Goal: Contribute content

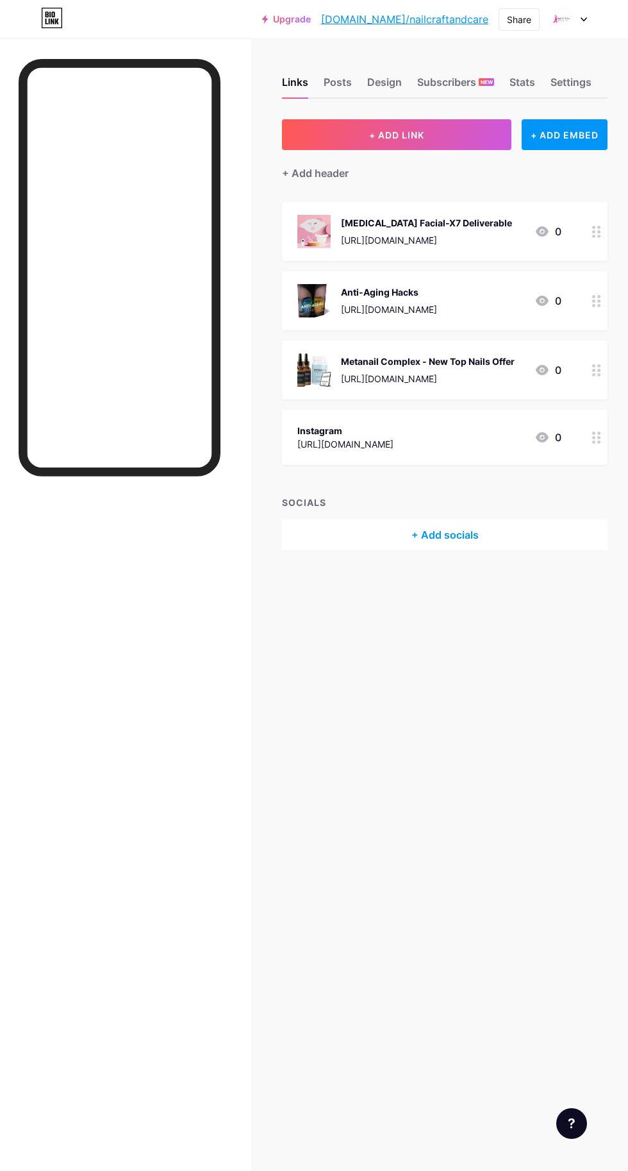
click at [419, 138] on span "+ ADD LINK" at bounding box center [396, 135] width 55 height 11
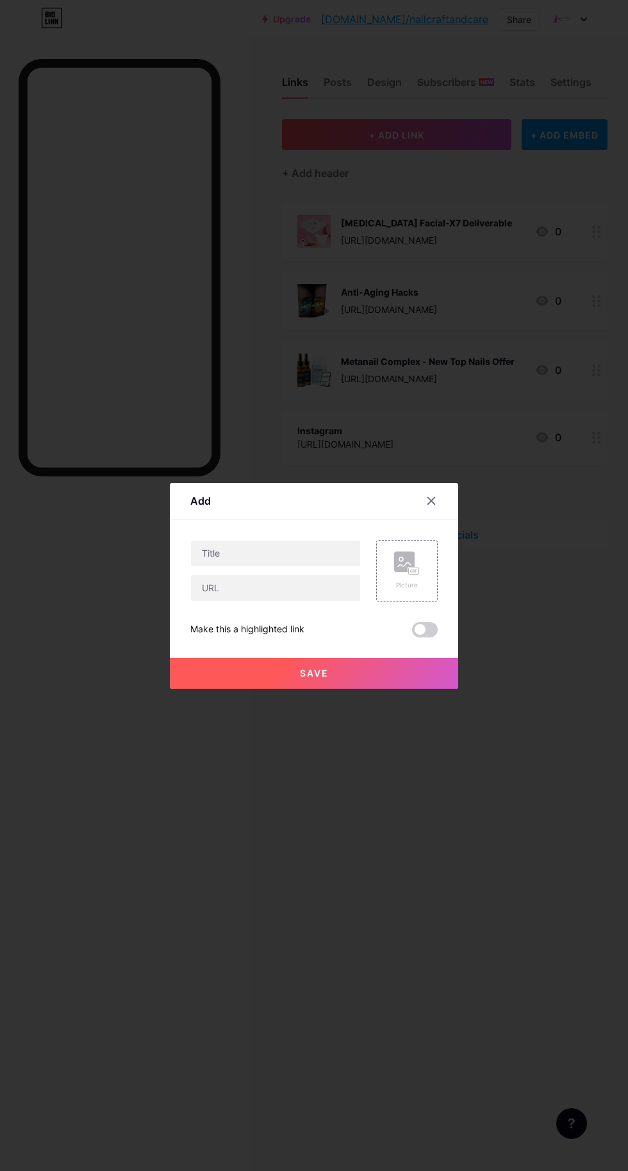
click at [405, 590] on div "Picture" at bounding box center [407, 570] width 26 height 38
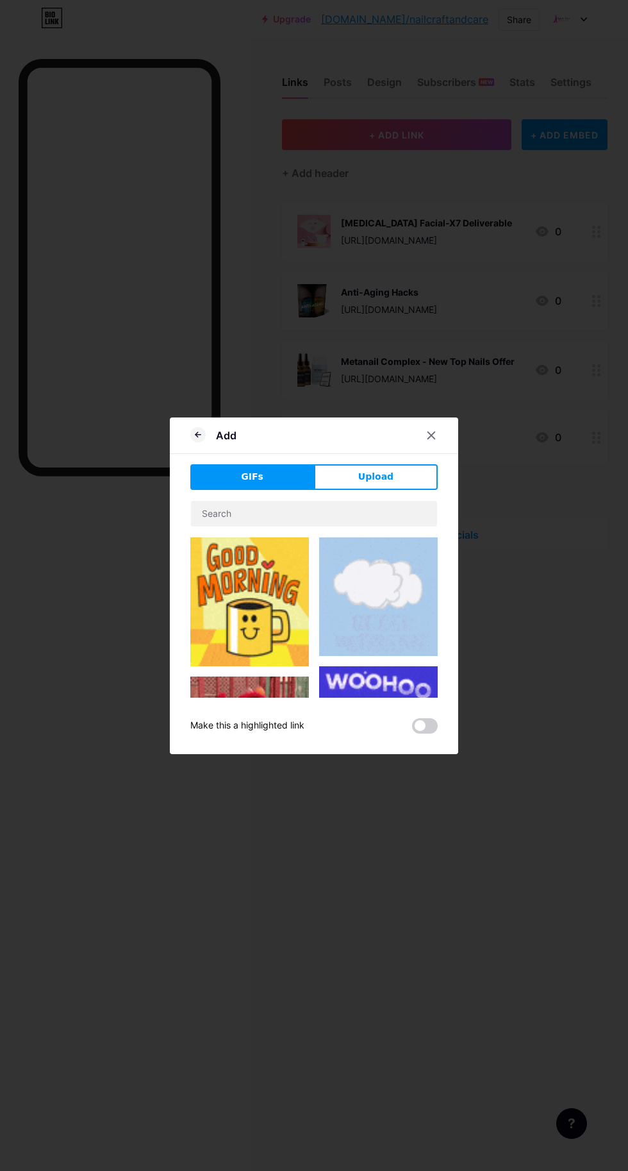
click at [367, 483] on span "Upload" at bounding box center [375, 476] width 35 height 13
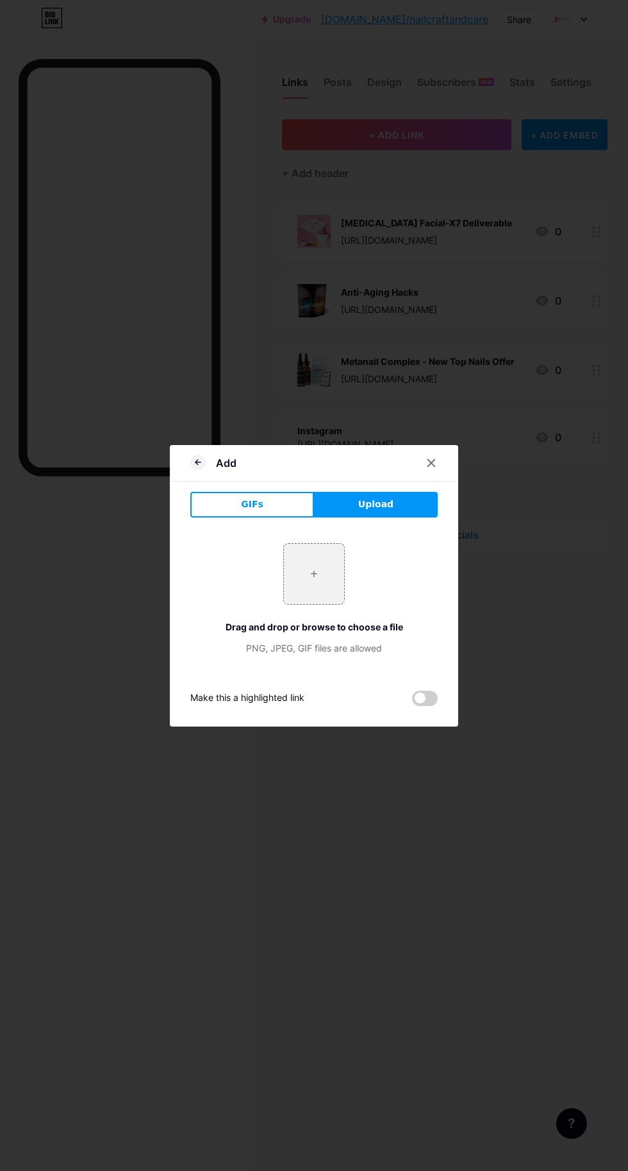
click at [315, 604] on input "file" at bounding box center [314, 574] width 60 height 60
type input "C:\fakepath\S1I1WPET.jpg"
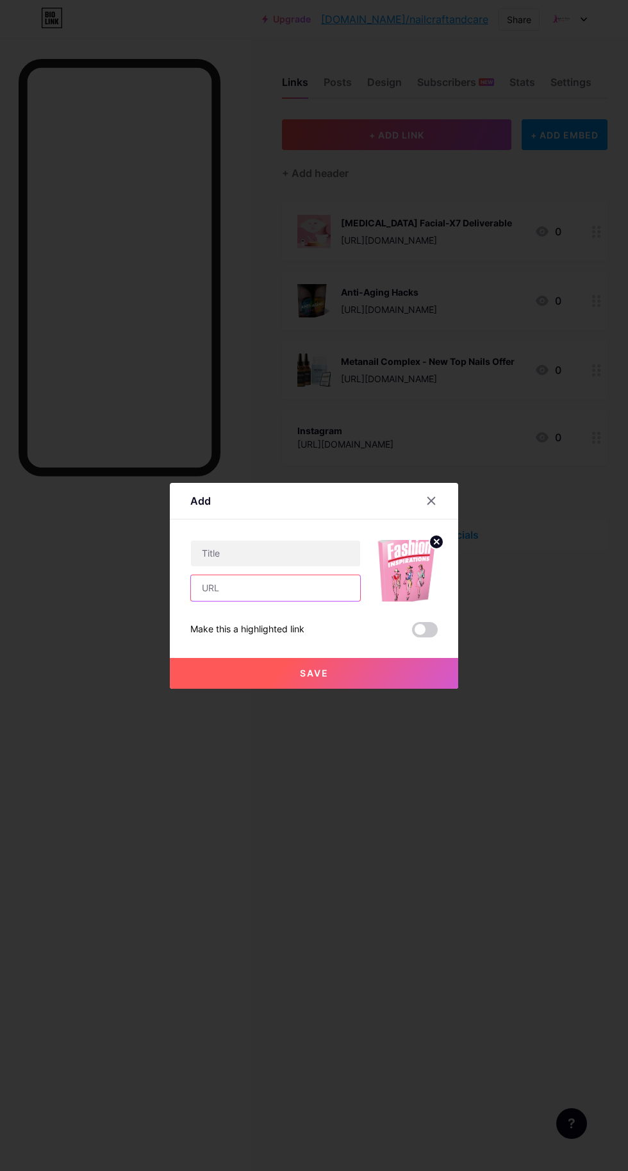
click at [271, 601] on input "text" at bounding box center [275, 588] width 169 height 26
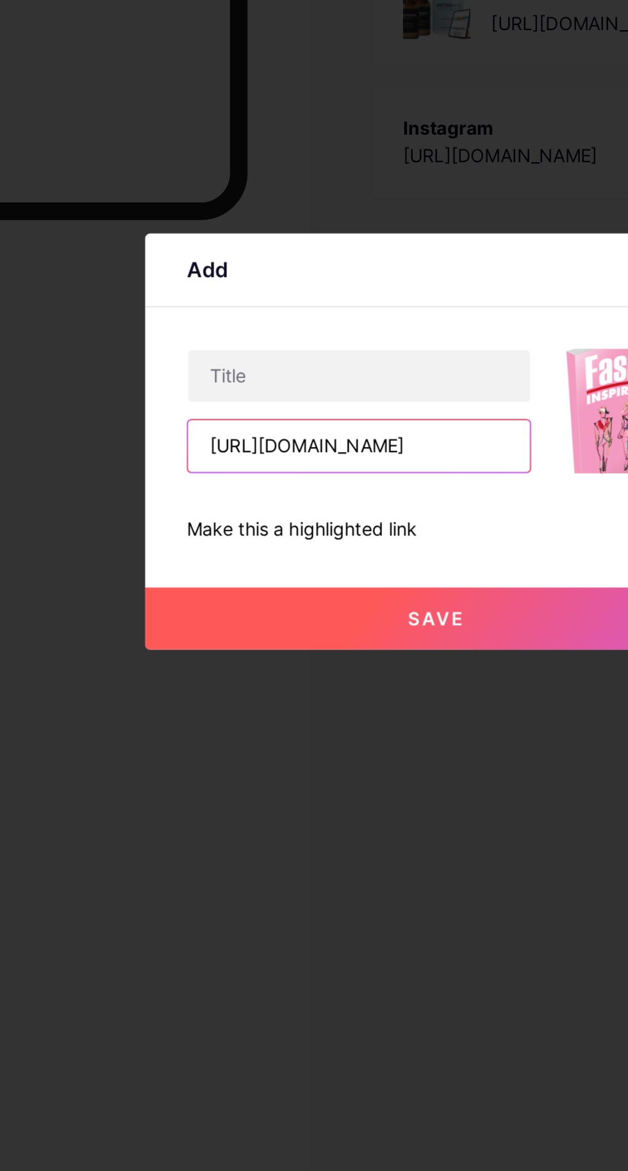
scroll to position [0, 101]
type input "[URL][DOMAIN_NAME]"
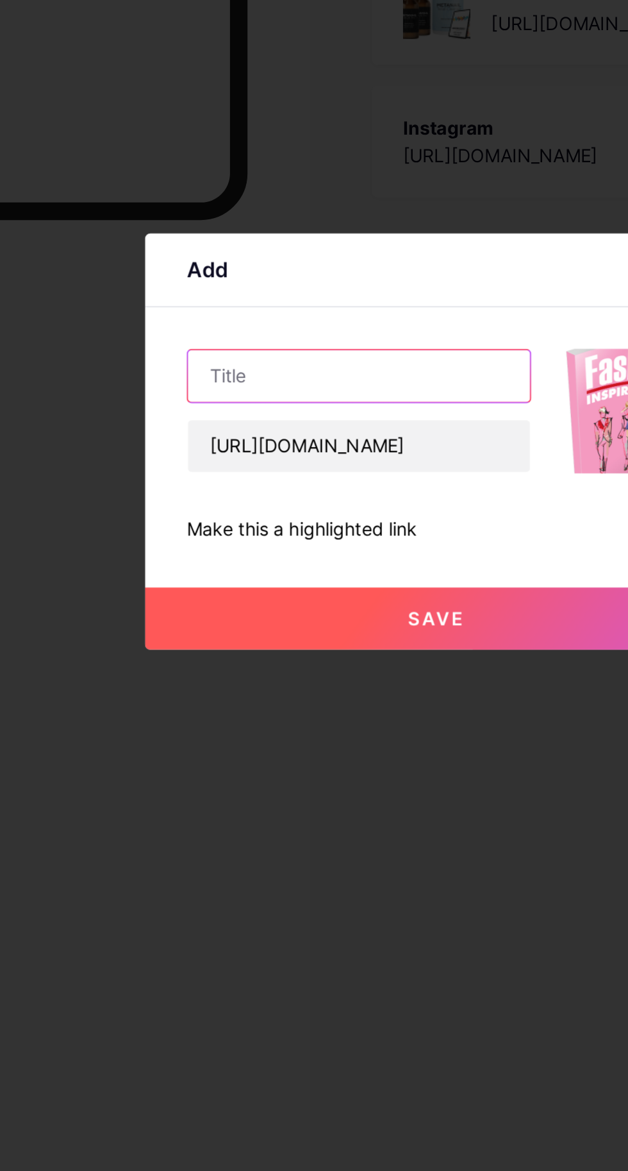
click at [287, 566] on input "text" at bounding box center [275, 553] width 169 height 26
click at [300, 566] on input "Fashion Inspiration" at bounding box center [275, 553] width 169 height 26
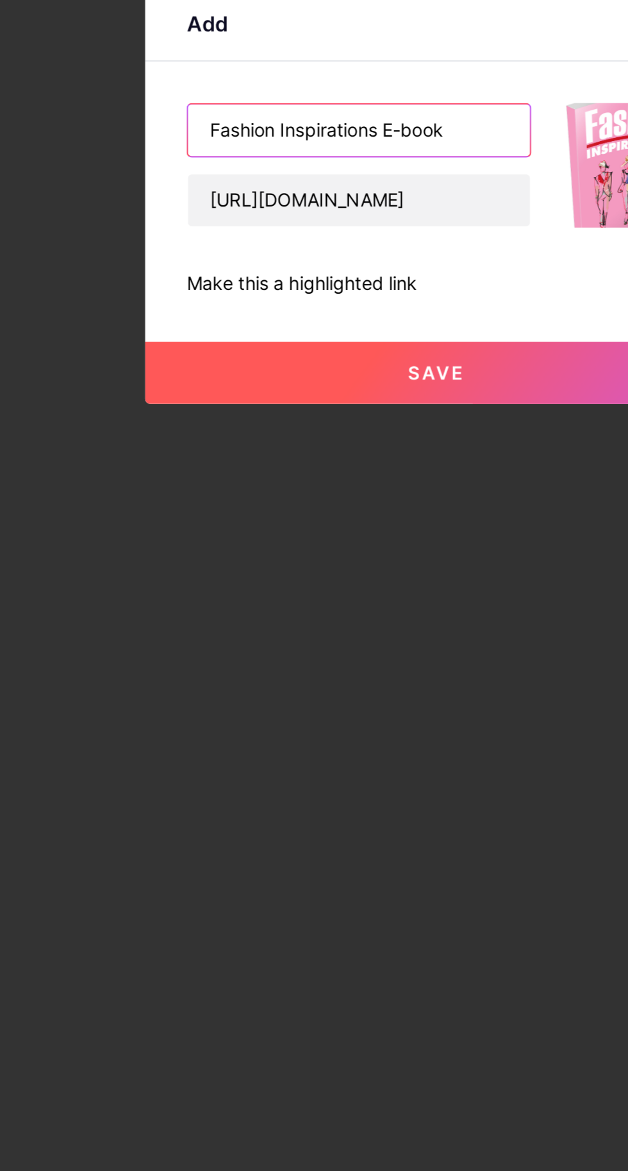
type input "Fashion Inspirations E-book"
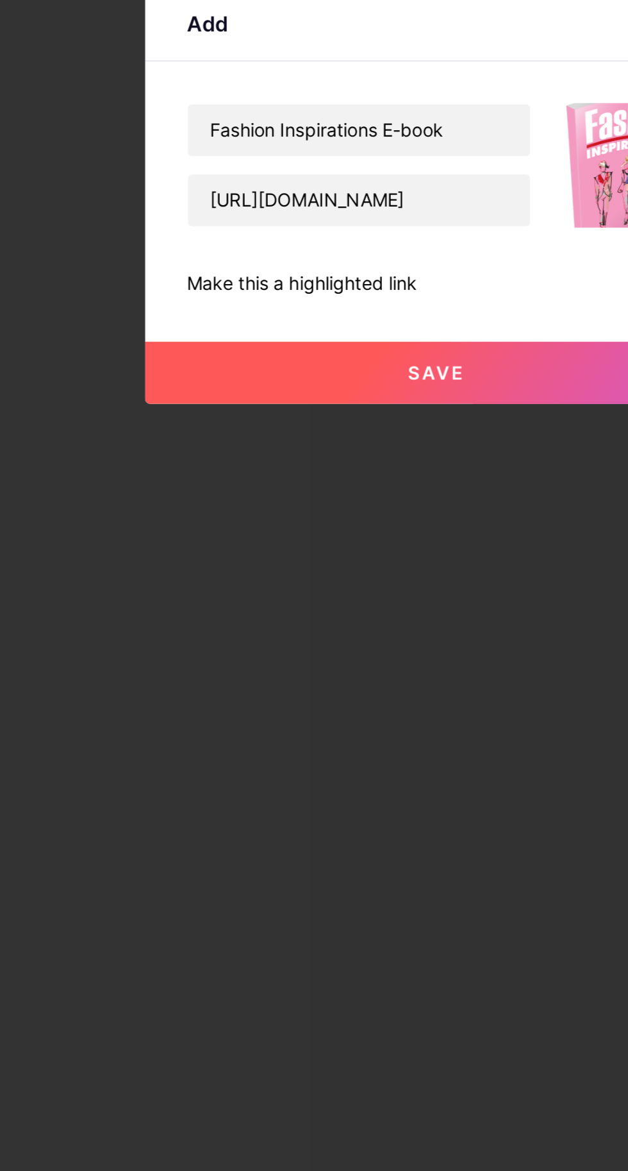
click at [333, 689] on button "Save" at bounding box center [314, 673] width 289 height 31
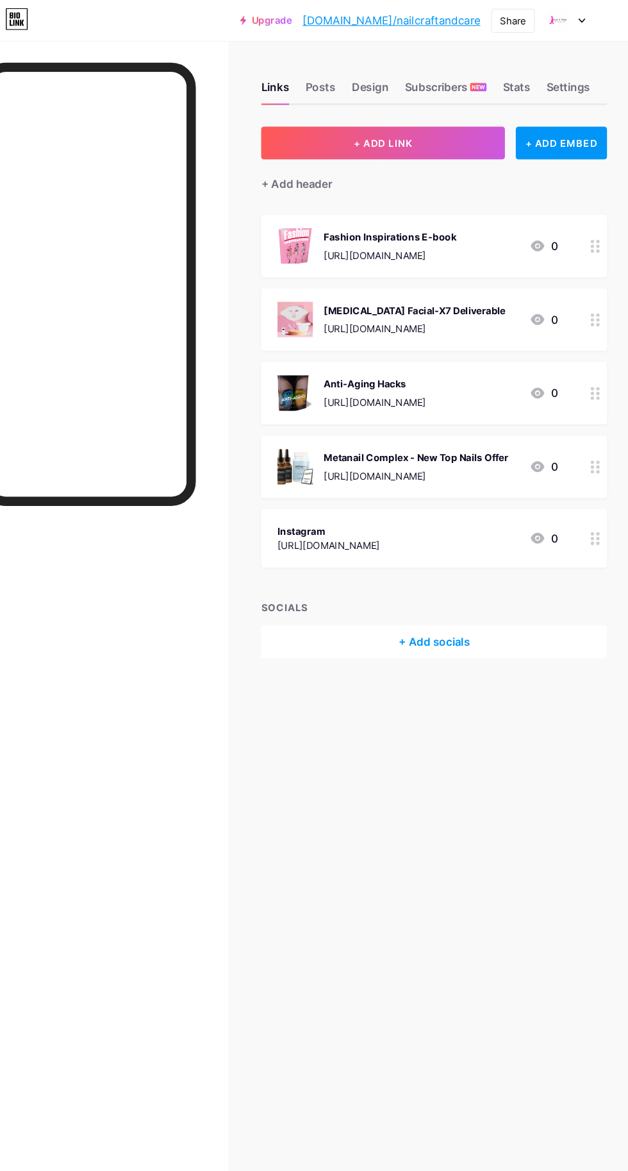
scroll to position [43, 0]
